Goal: Task Accomplishment & Management: Use online tool/utility

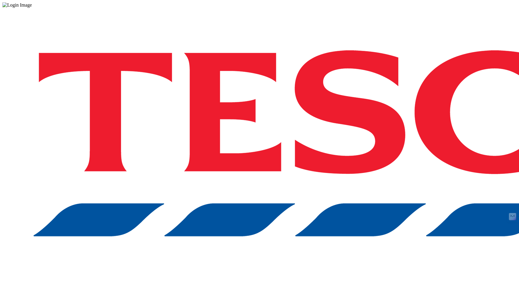
click at [379, 171] on div "Log in to the Spectra’s dashboard using [PERSON_NAME]’s credentials. If you don…" at bounding box center [259, 157] width 514 height 299
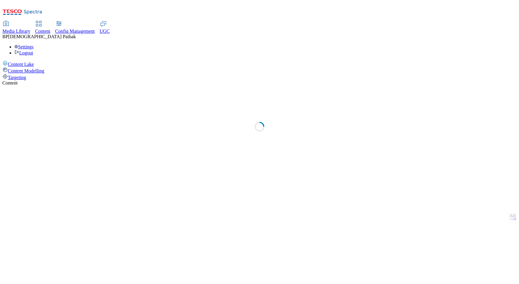
select select "stores-picklist-uk"
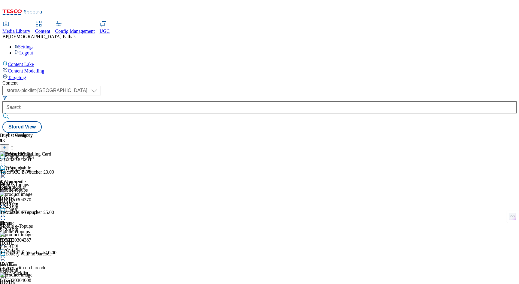
scroll to position [0, 56]
click at [6, 162] on icon at bounding box center [3, 165] width 6 height 6
click at [409, 86] on div "( optional ) dotcom-cz dotcom-hu dotcom-sk fnf-uk ghs-roi ghs-uk group-comms ig…" at bounding box center [259, 109] width 514 height 47
